Goal: Transaction & Acquisition: Obtain resource

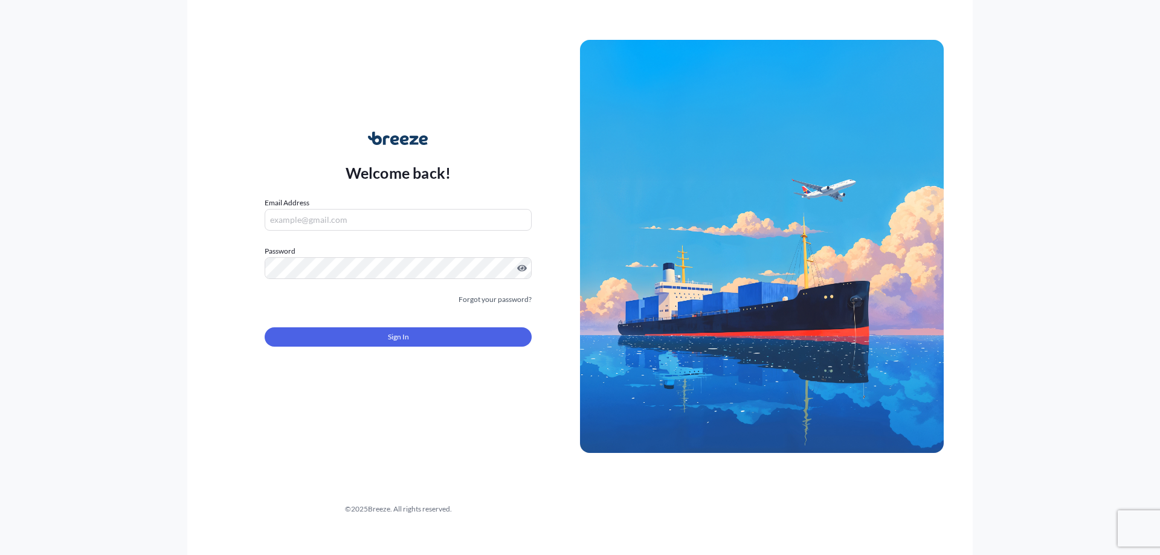
type input "[PERSON_NAME][EMAIL_ADDRESS][PERSON_NAME][DOMAIN_NAME]"
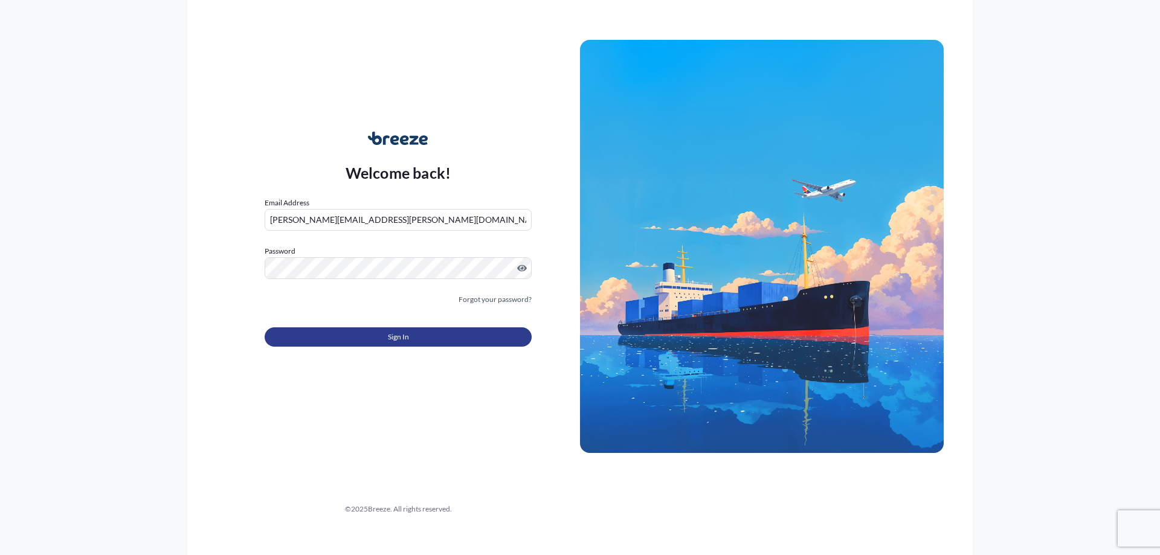
click at [441, 337] on button "Sign In" at bounding box center [398, 337] width 267 height 19
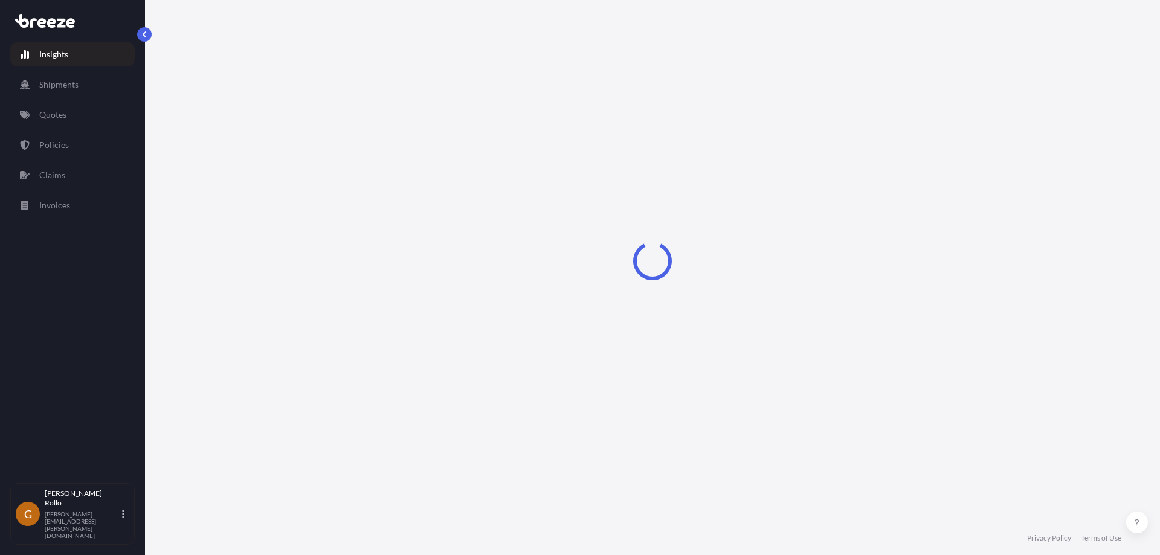
select select "2025"
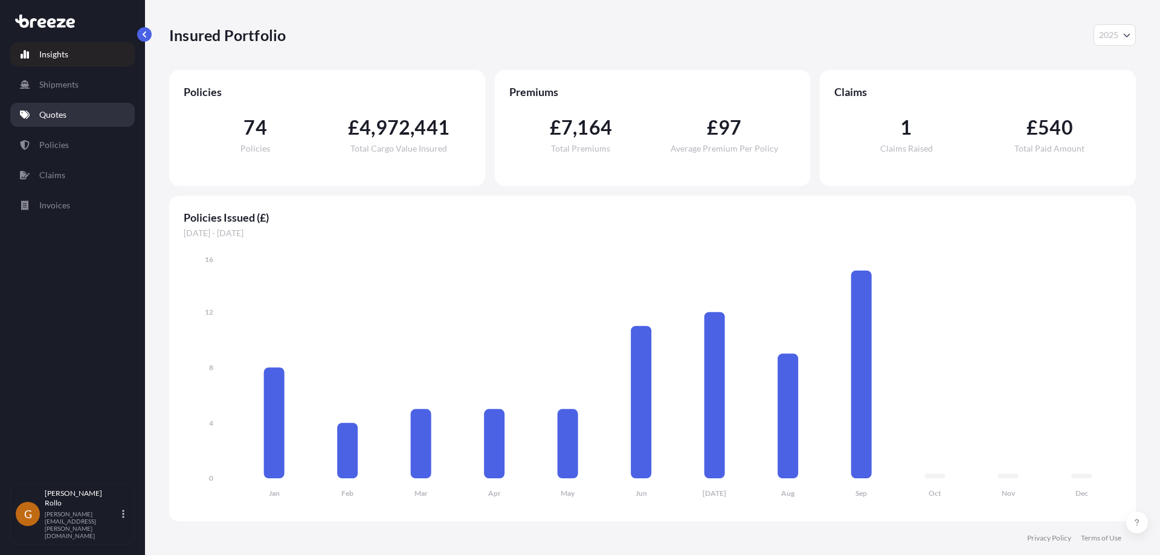
click at [52, 120] on p "Quotes" at bounding box center [52, 115] width 27 height 12
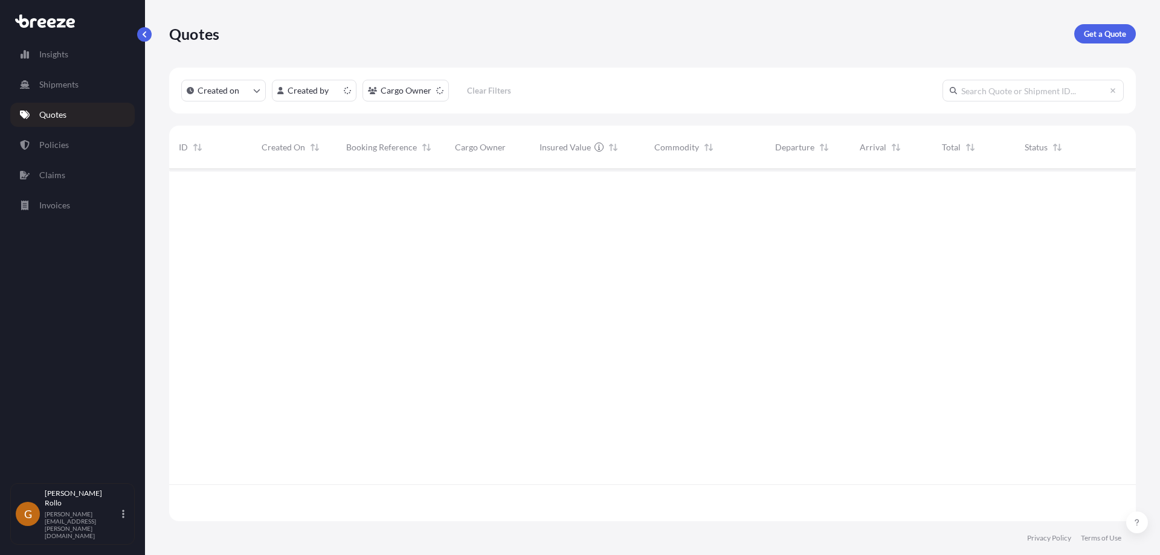
scroll to position [350, 958]
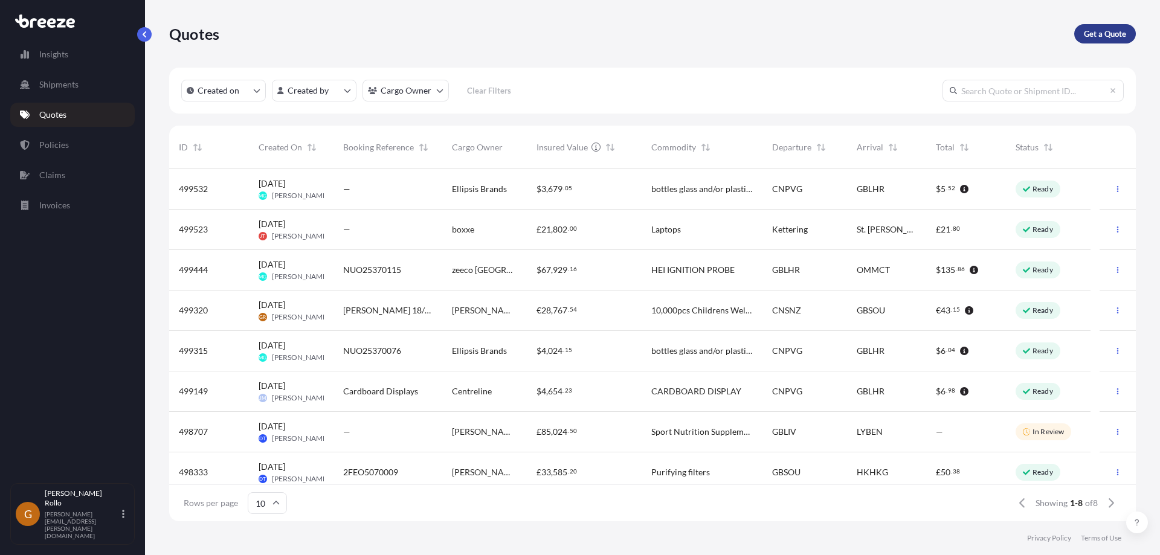
click at [1108, 34] on p "Get a Quote" at bounding box center [1105, 34] width 42 height 12
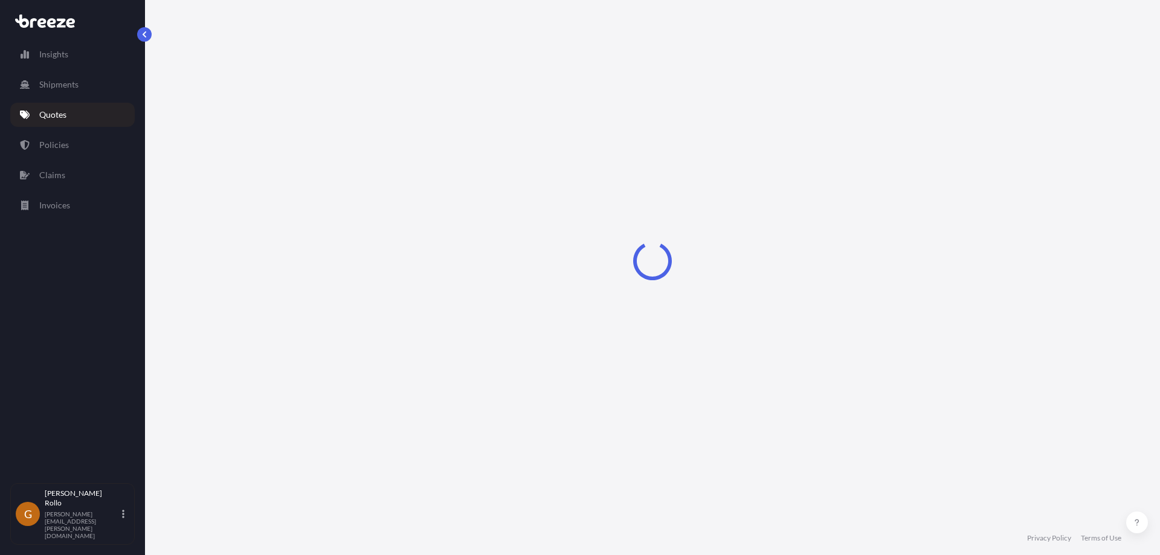
select select "Sea"
select select "1"
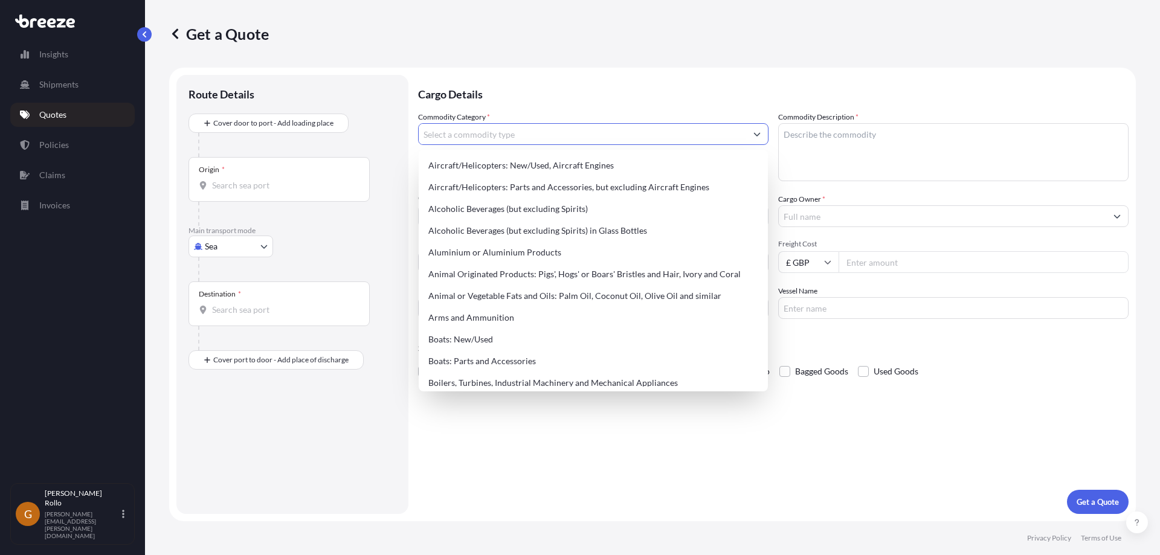
click at [582, 137] on input "Commodity Category *" at bounding box center [583, 134] width 328 height 22
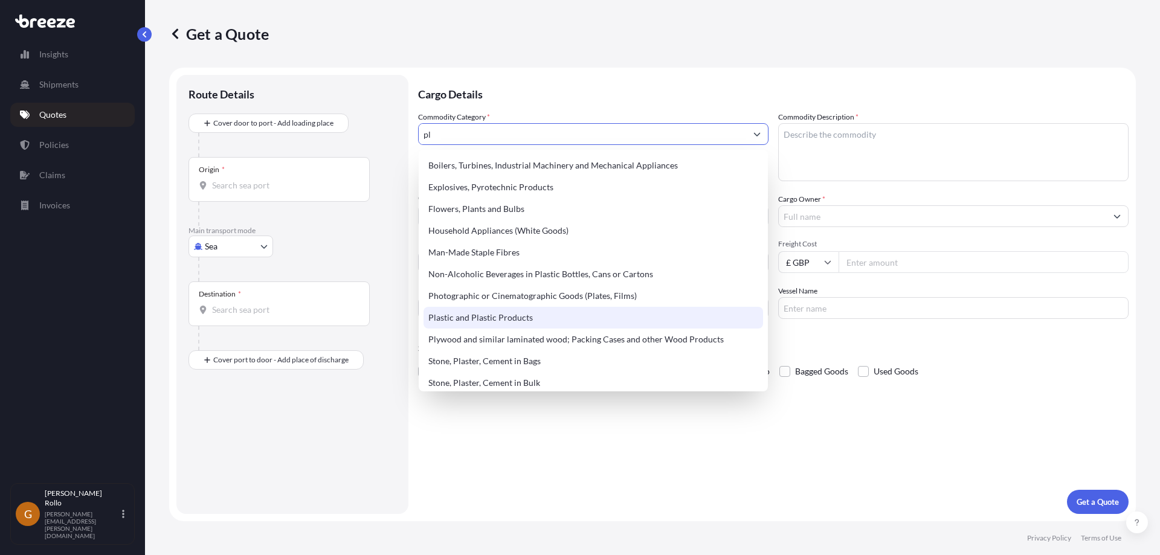
click at [526, 314] on div "Plastic and Plastic Products" at bounding box center [594, 318] width 340 height 22
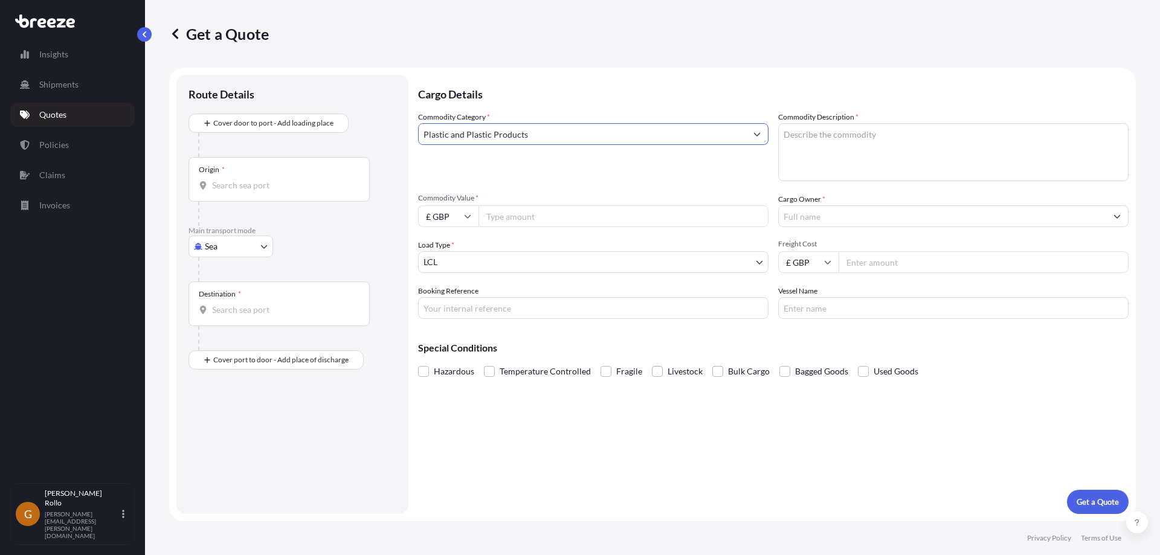
type input "Plastic and Plastic Products"
click at [874, 132] on textarea "Commodity Description *" at bounding box center [953, 152] width 350 height 58
click at [833, 142] on textarea "Commodity Description *" at bounding box center [953, 152] width 350 height 58
paste textarea "Plastic Mouldings"
type textarea "Plastic Mouldings"
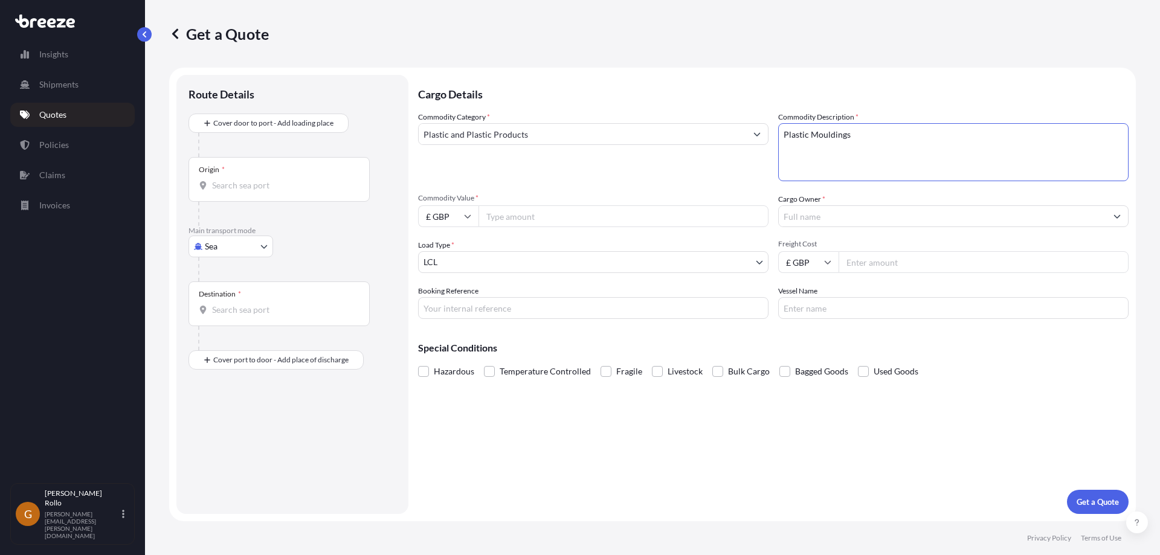
click at [625, 175] on div "Commodity Category * Plastic and Plastic Products" at bounding box center [593, 146] width 350 height 70
click at [584, 221] on input "Commodity Value *" at bounding box center [624, 216] width 290 height 22
type input "4622"
click at [863, 212] on input "Cargo Owner *" at bounding box center [943, 216] width 328 height 22
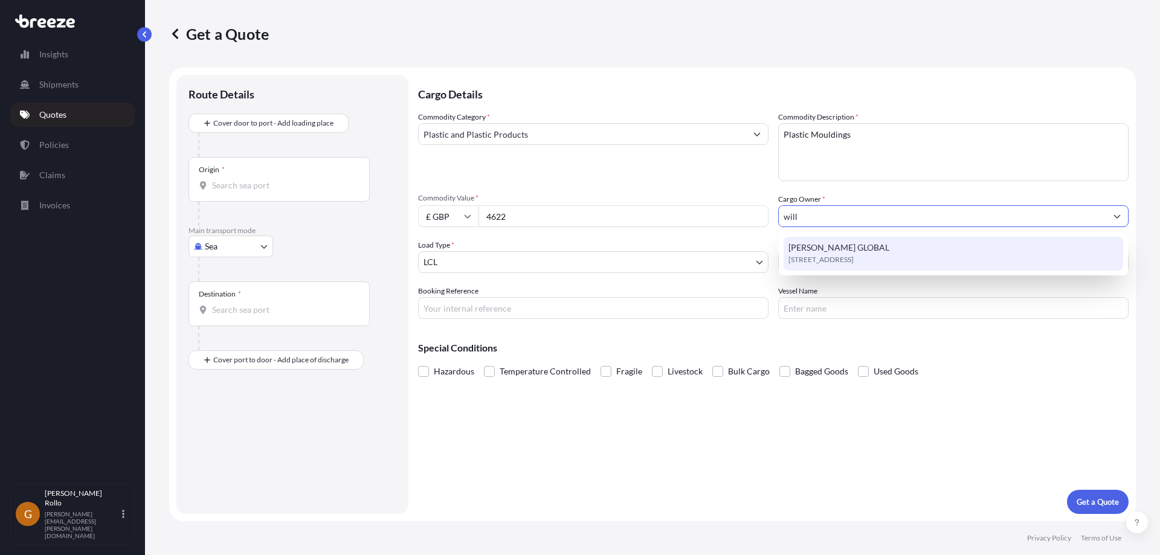
click at [874, 247] on span "[PERSON_NAME] GLOBAL" at bounding box center [839, 248] width 101 height 12
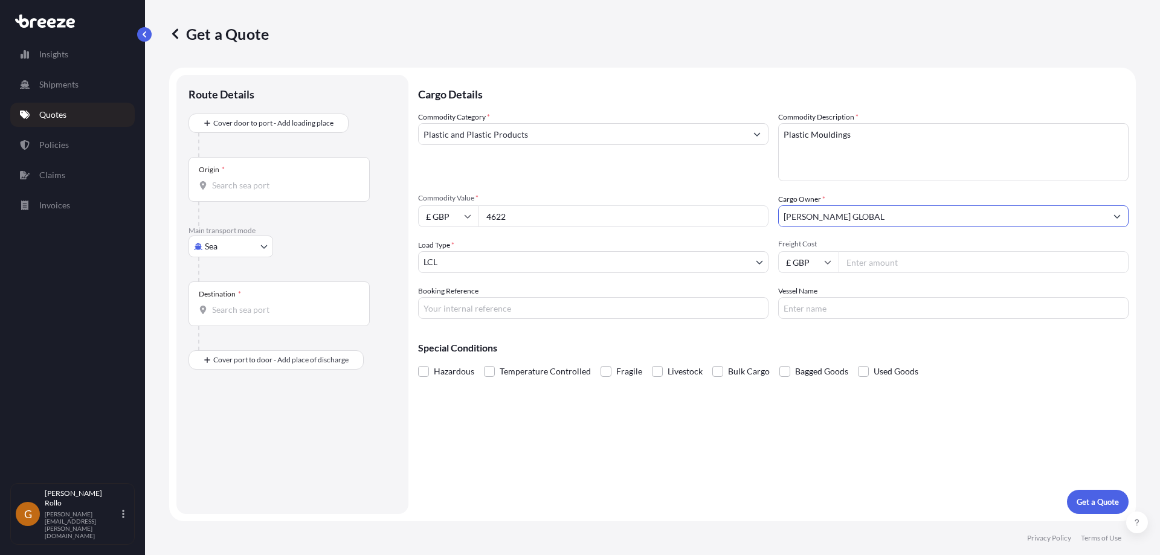
type input "[PERSON_NAME] GLOBAL"
click at [636, 263] on body "15 options available. 0 options available. 1 option available. Insights Shipmen…" at bounding box center [580, 277] width 1160 height 555
click at [894, 259] on input "Freight Cost" at bounding box center [984, 262] width 290 height 22
click at [627, 314] on input "Booking Reference" at bounding box center [593, 308] width 350 height 22
click at [476, 308] on input "[PERSON_NAME] 18/09" at bounding box center [593, 308] width 350 height 22
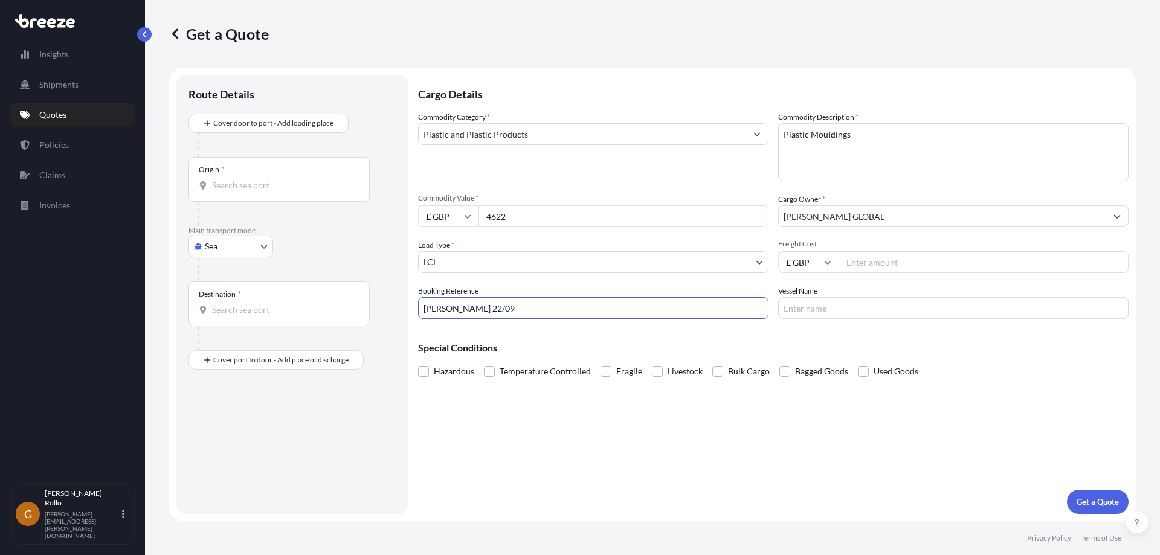
type input "[PERSON_NAME] 22/09"
click at [879, 334] on div "Special Conditions Hazardous Temperature Controlled Fragile Livestock Bulk Carg…" at bounding box center [773, 355] width 711 height 52
click at [836, 132] on textarea "Plastic Mouldings" at bounding box center [953, 152] width 350 height 58
click at [826, 138] on textarea "Plastic Mouldings" at bounding box center [953, 152] width 350 height 58
click at [826, 135] on textarea "Plastic Mouldings" at bounding box center [953, 152] width 350 height 58
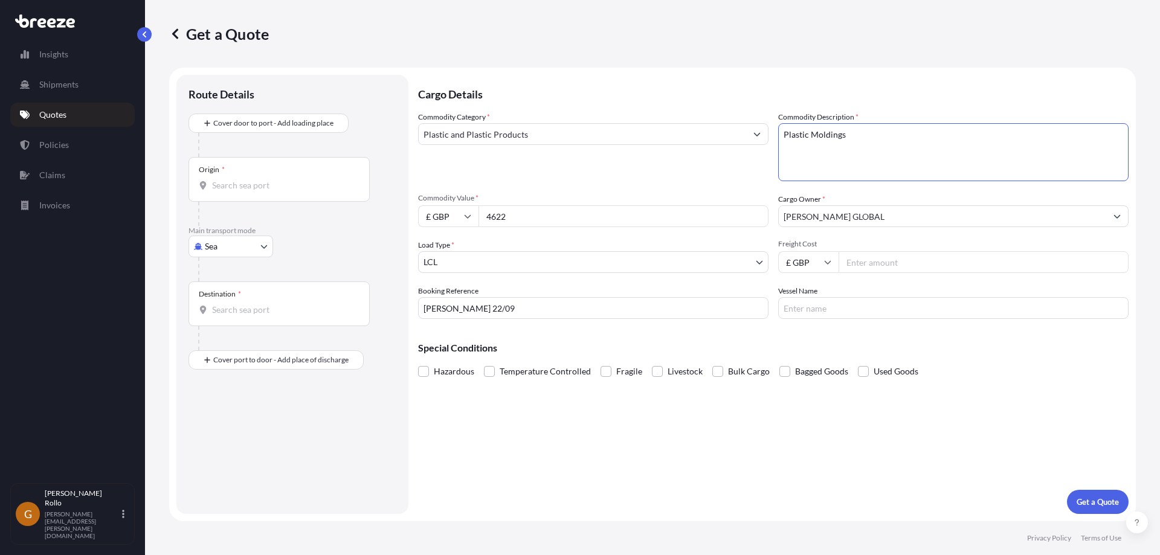
click at [889, 138] on textarea "Plastic Moldings" at bounding box center [953, 152] width 350 height 58
type textarea "Plastic Moldings"
click at [798, 95] on p "Cargo Details" at bounding box center [773, 93] width 711 height 36
click at [590, 181] on div "Commodity Category * Plastic and Plastic Products" at bounding box center [593, 146] width 350 height 70
